Goal: Find specific page/section: Find specific page/section

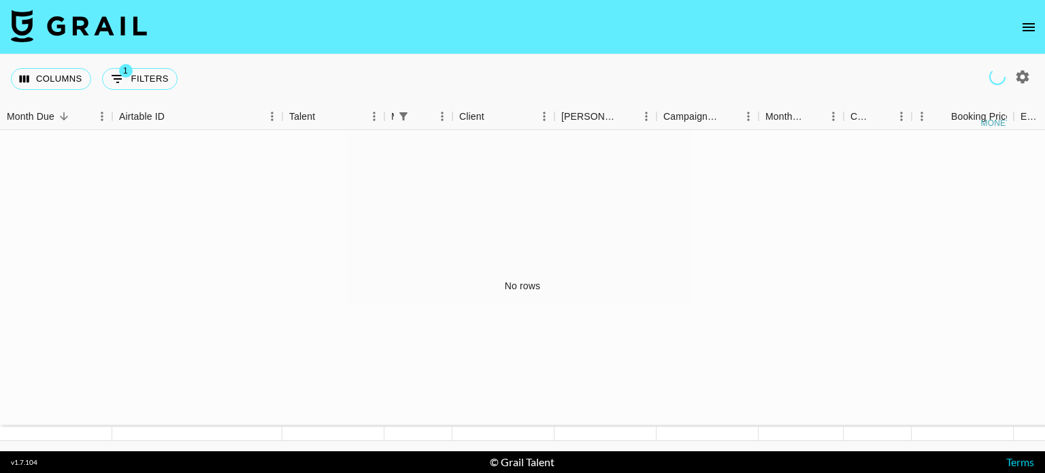
click at [1018, 34] on button "open drawer" at bounding box center [1028, 27] width 27 height 27
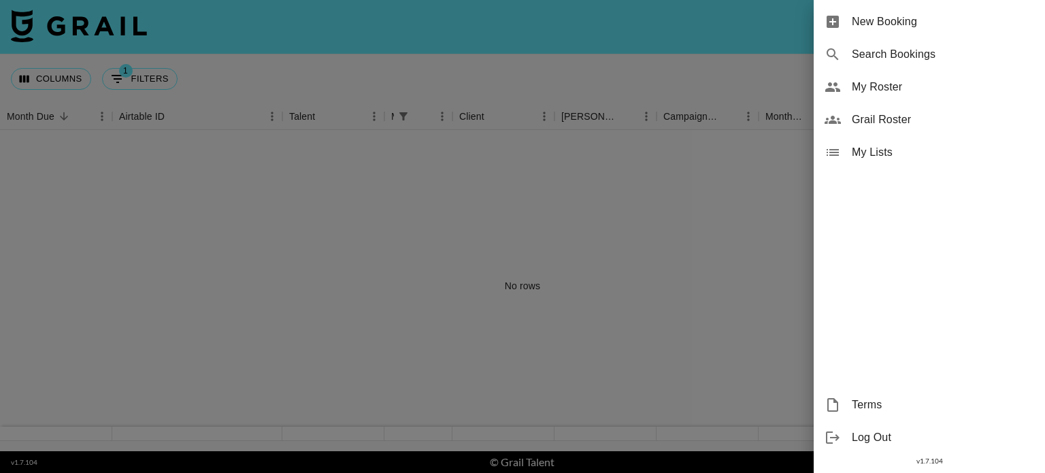
click at [898, 21] on span "New Booking" at bounding box center [943, 22] width 182 height 16
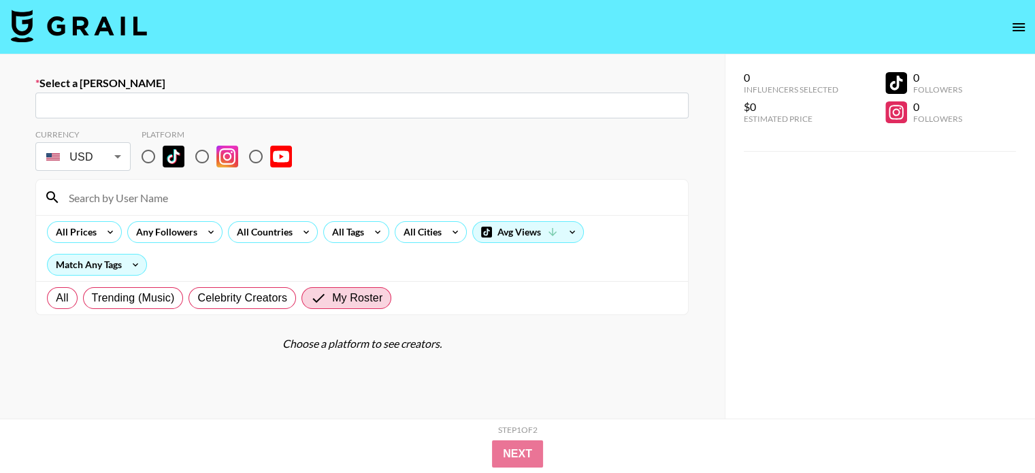
click at [1029, 21] on button "open drawer" at bounding box center [1018, 27] width 27 height 27
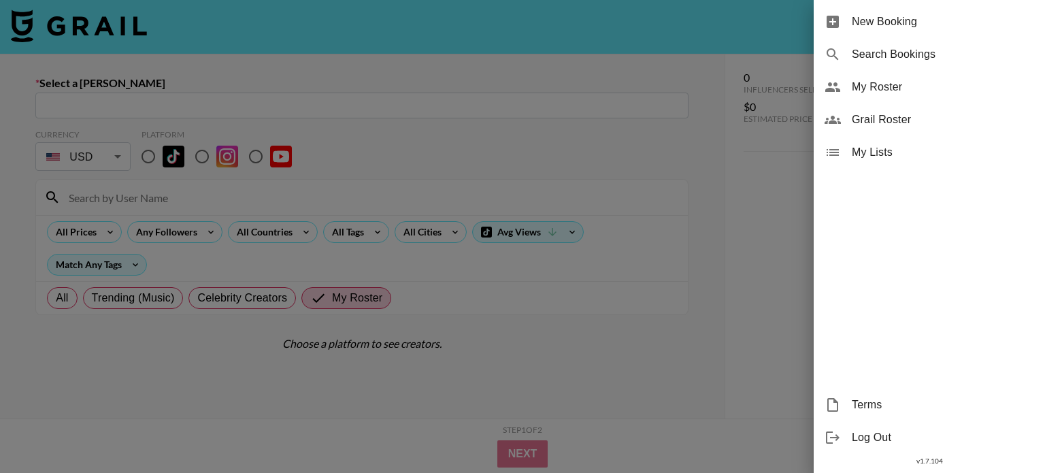
click at [892, 116] on span "Grail Roster" at bounding box center [943, 120] width 182 height 16
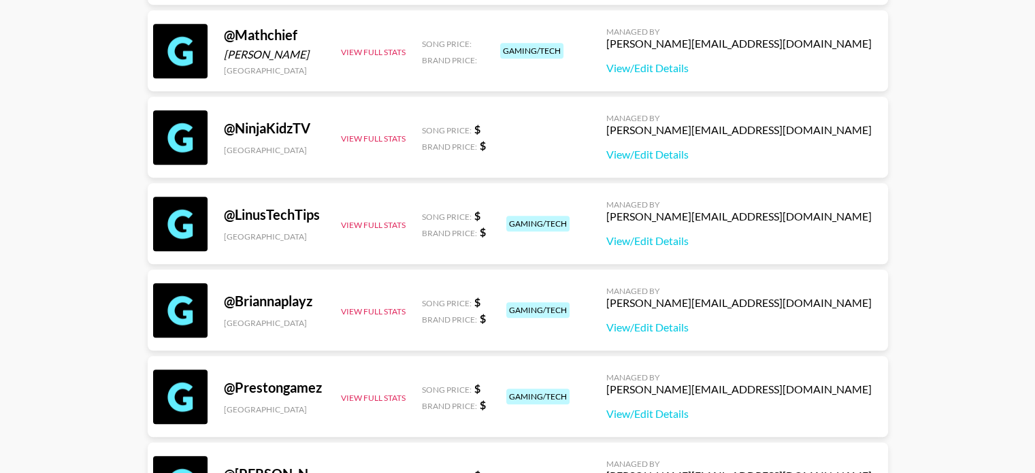
scroll to position [952, 0]
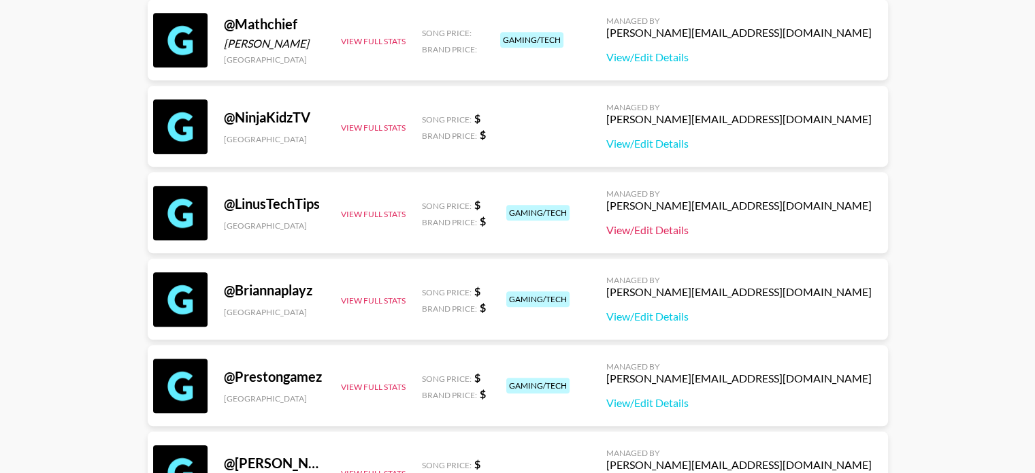
click at [758, 226] on link "View/Edit Details" at bounding box center [738, 230] width 265 height 14
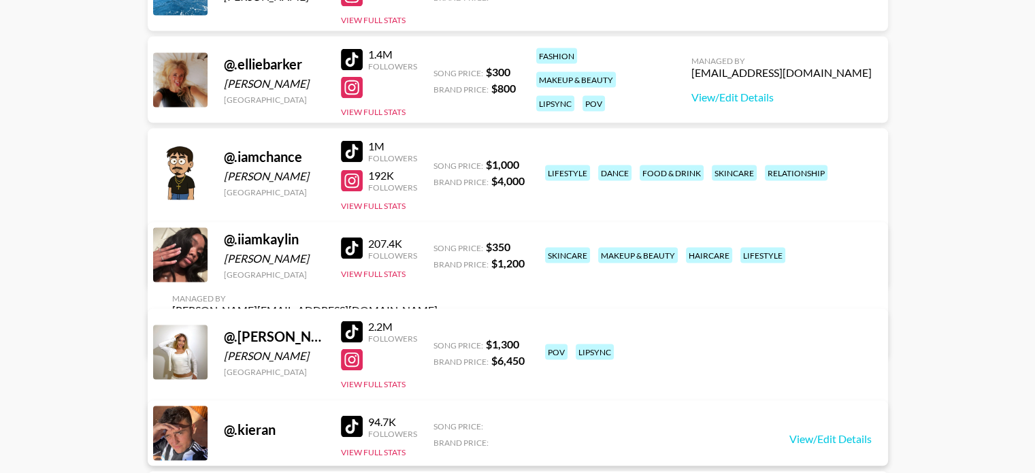
scroll to position [0, 0]
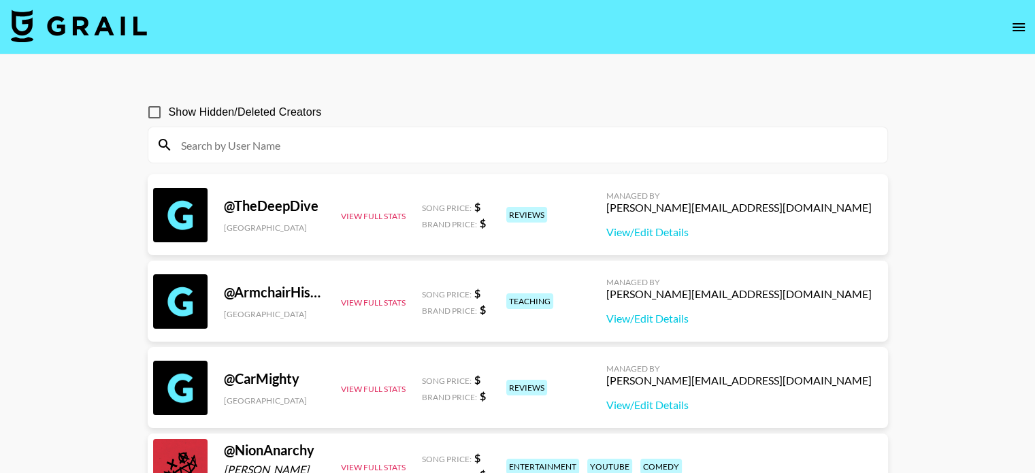
click at [241, 149] on input at bounding box center [526, 145] width 706 height 22
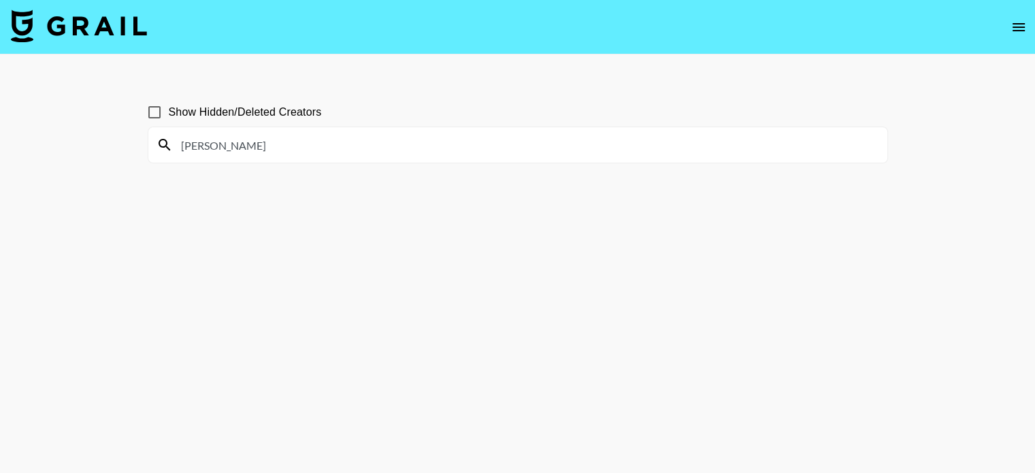
type input "brenda"
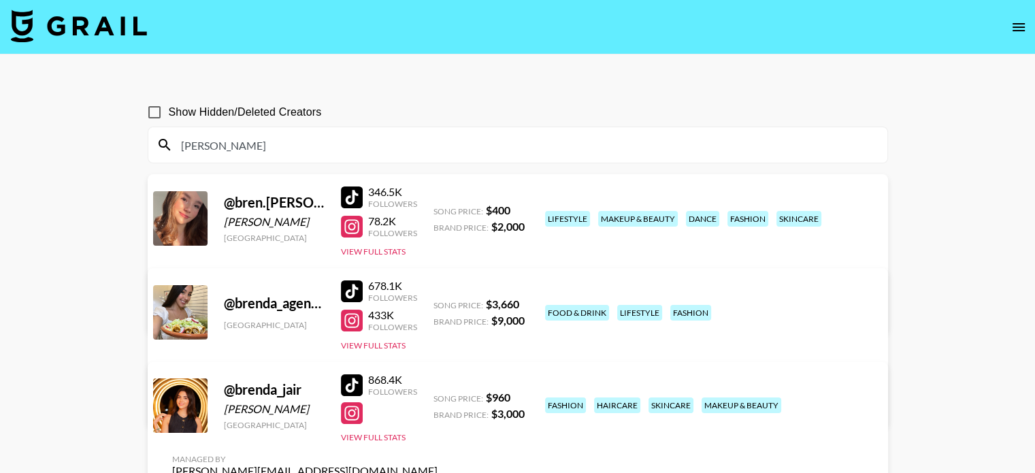
drag, startPoint x: 209, startPoint y: 146, endPoint x: 137, endPoint y: 144, distance: 71.4
click at [138, 146] on div "Show Hidden/Deleted Creators brenda @ bren.calva Brenda Calva Mexico 346.5K Fol…" at bounding box center [518, 270] width 762 height 367
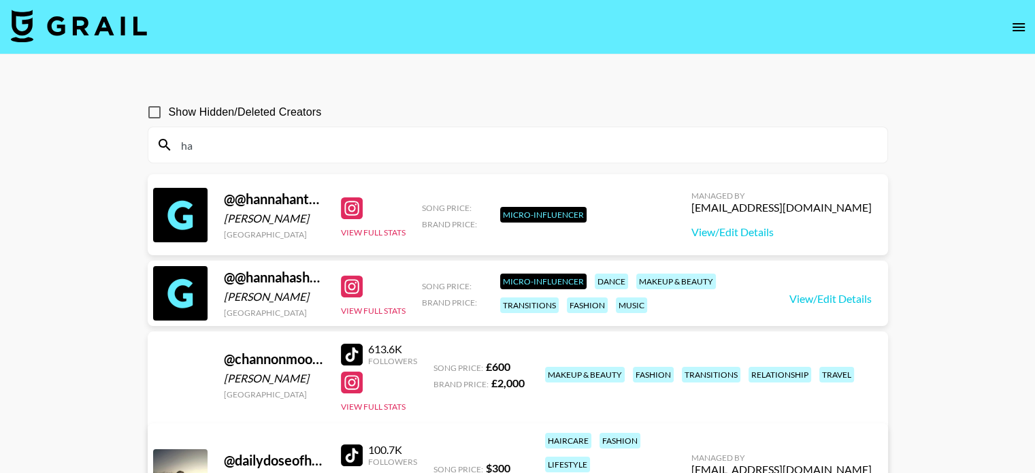
type input "h"
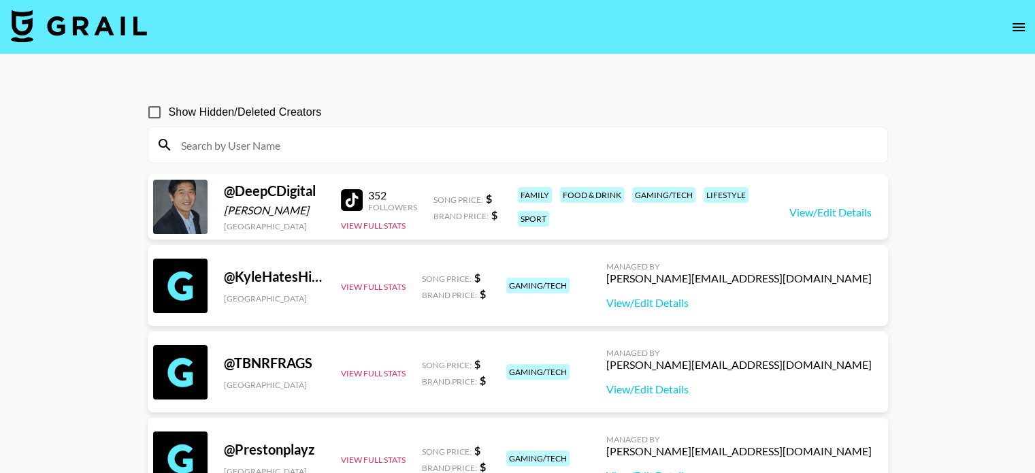
type input "d"
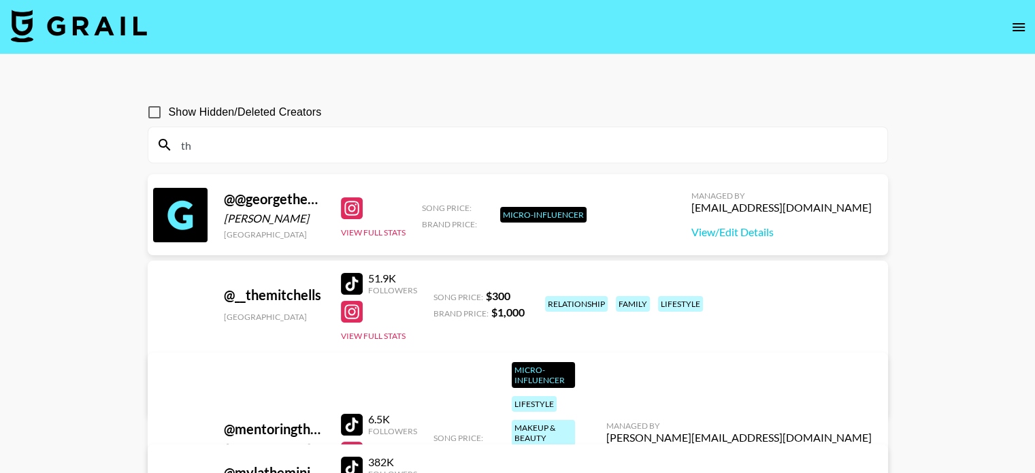
type input "t"
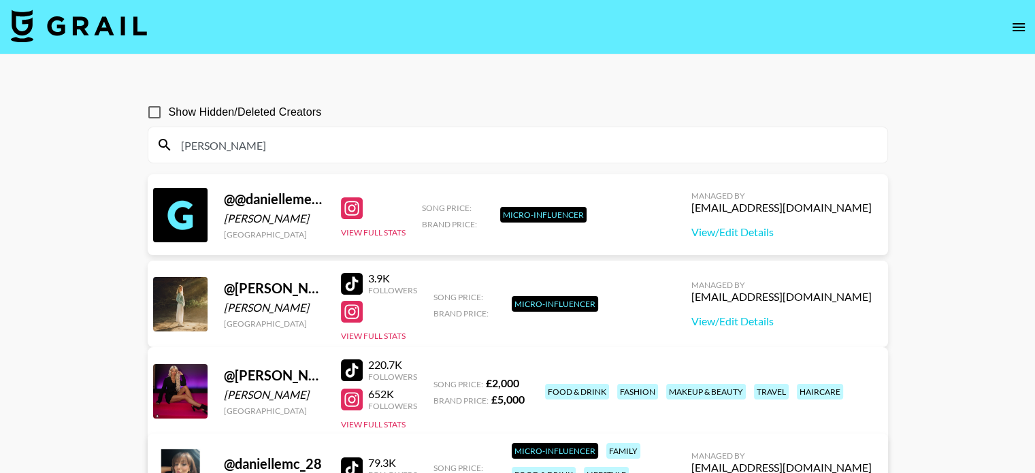
click at [219, 148] on input "danielle" at bounding box center [526, 145] width 706 height 22
click at [126, 163] on main "Show Hidden/Deleted Creators danielle @ @daniellemedici Danielle Medici United …" at bounding box center [517, 442] width 1035 height 777
click at [267, 149] on input "danielle" at bounding box center [526, 145] width 706 height 22
drag, startPoint x: 243, startPoint y: 144, endPoint x: 204, endPoint y: 148, distance: 39.7
click at [243, 144] on input "danielle" at bounding box center [526, 145] width 706 height 22
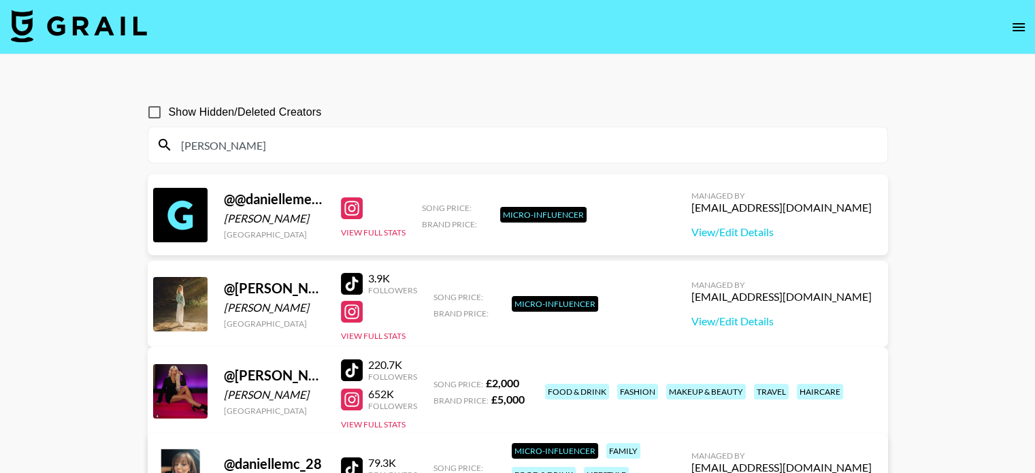
click at [169, 149] on div "danielle" at bounding box center [517, 144] width 739 height 35
click at [218, 144] on input "danielle" at bounding box center [526, 145] width 706 height 22
drag, startPoint x: 218, startPoint y: 144, endPoint x: 186, endPoint y: 144, distance: 32.0
click at [186, 144] on input "danielle" at bounding box center [526, 145] width 706 height 22
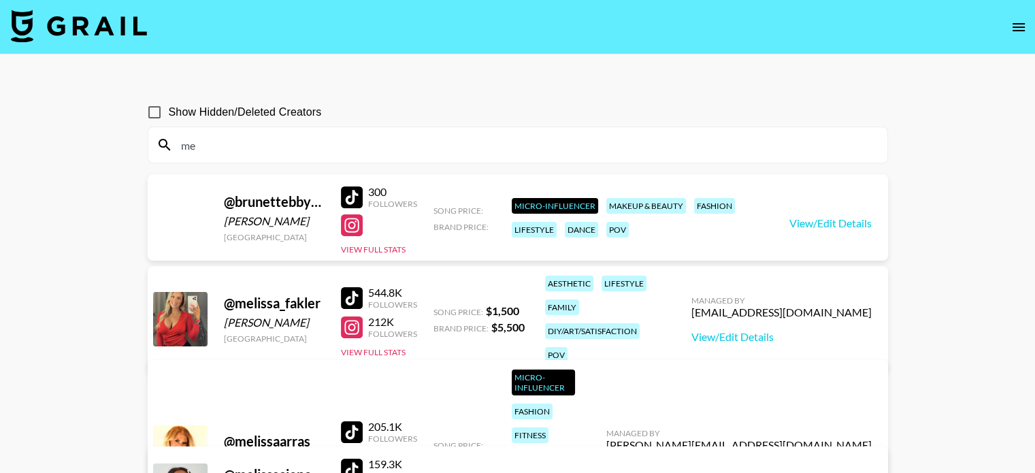
type input "m"
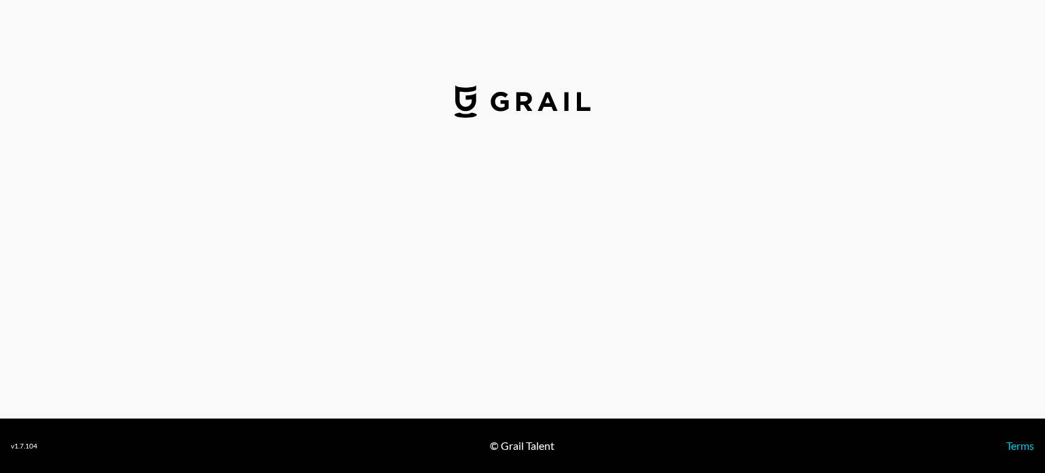
select select "USD"
